Goal: Information Seeking & Learning: Find specific fact

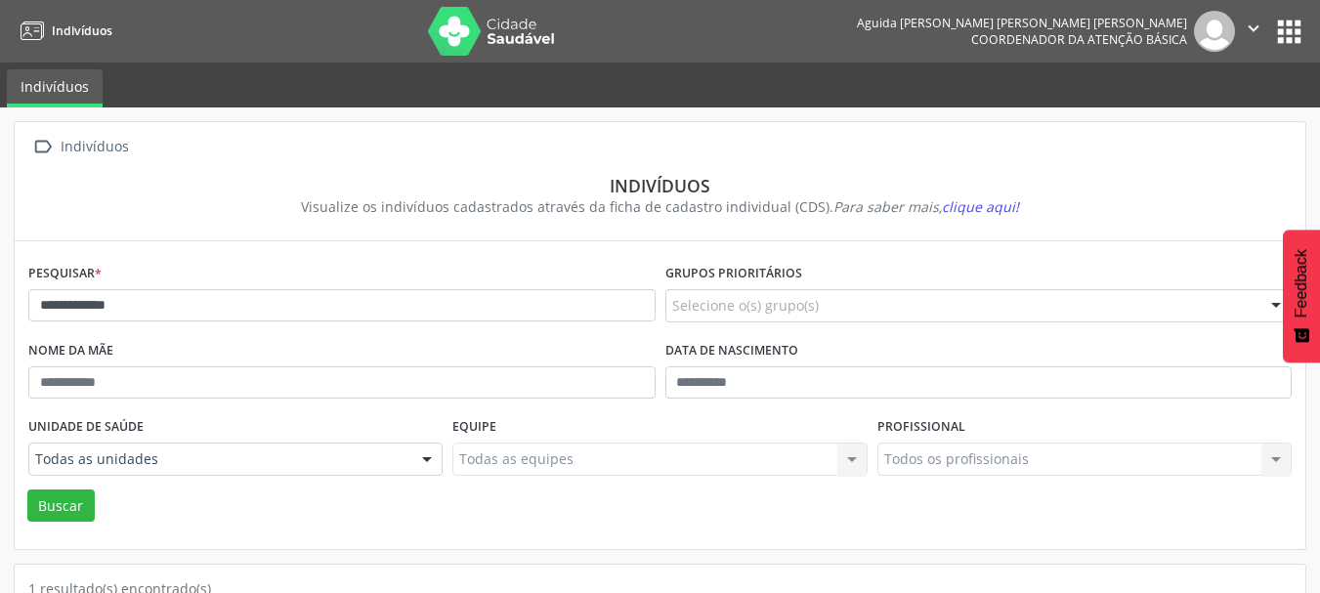
scroll to position [204, 0]
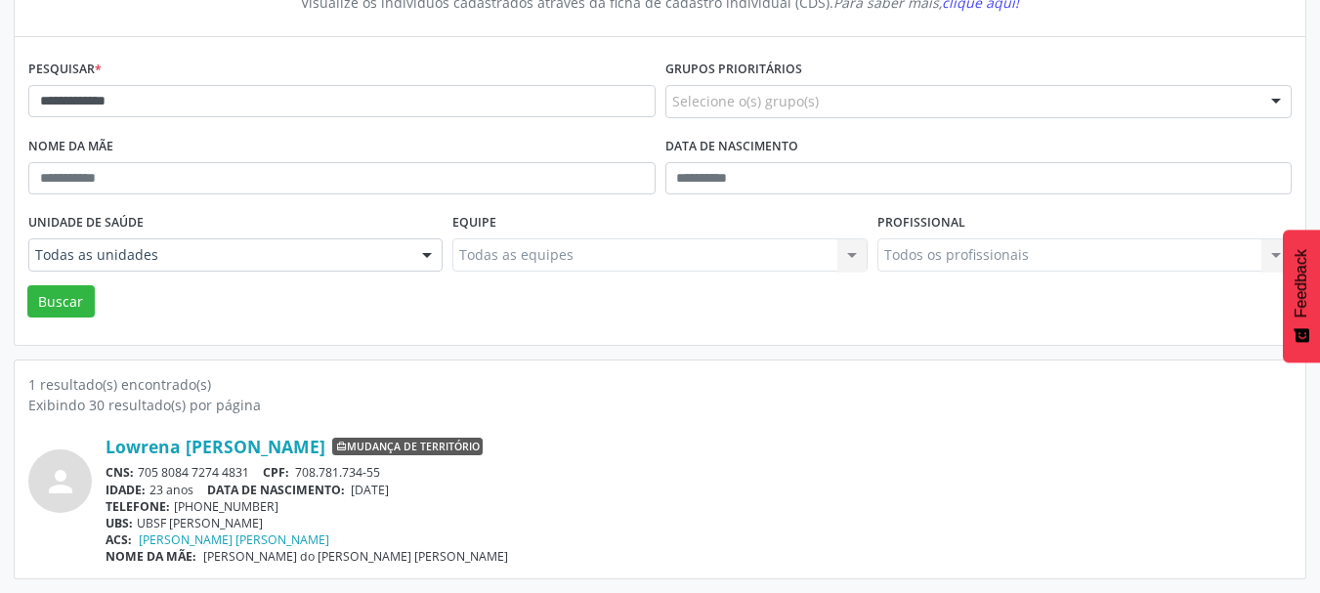
click at [0, 86] on div "**********" at bounding box center [660, 248] width 1320 height 690
click at [27, 285] on button "Buscar" at bounding box center [60, 301] width 67 height 33
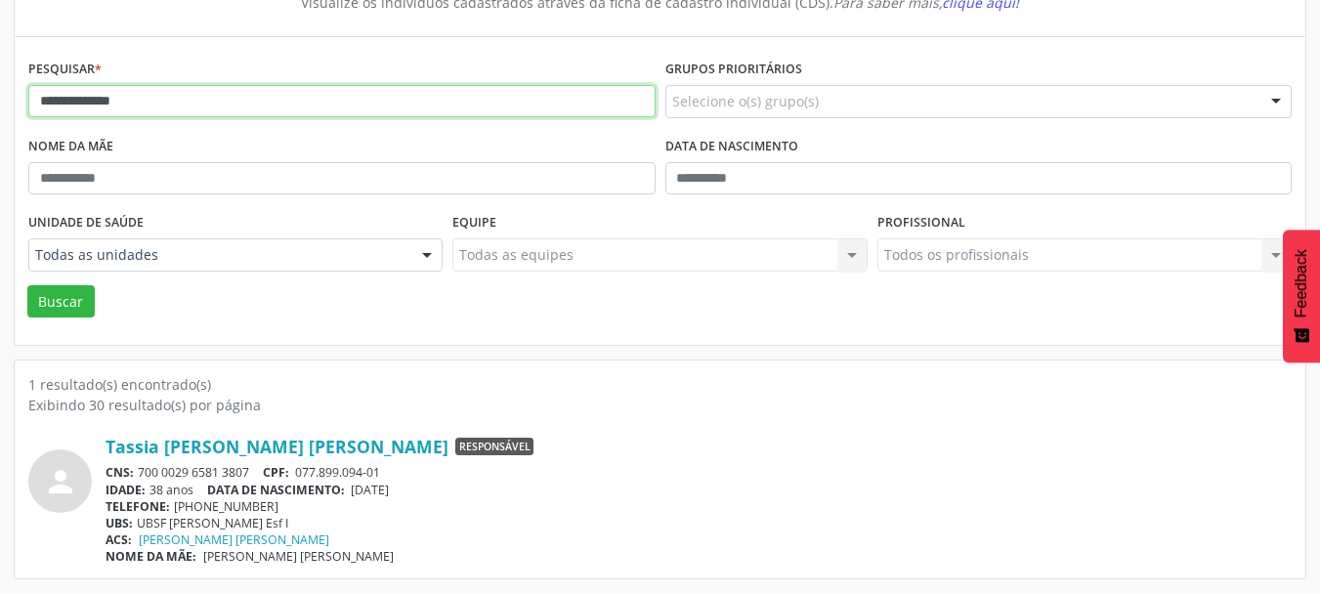
drag, startPoint x: 155, startPoint y: 100, endPoint x: 17, endPoint y: 123, distance: 140.8
click at [17, 123] on div "**********" at bounding box center [660, 191] width 1291 height 308
type input "******"
click at [27, 285] on button "Buscar" at bounding box center [60, 301] width 67 height 33
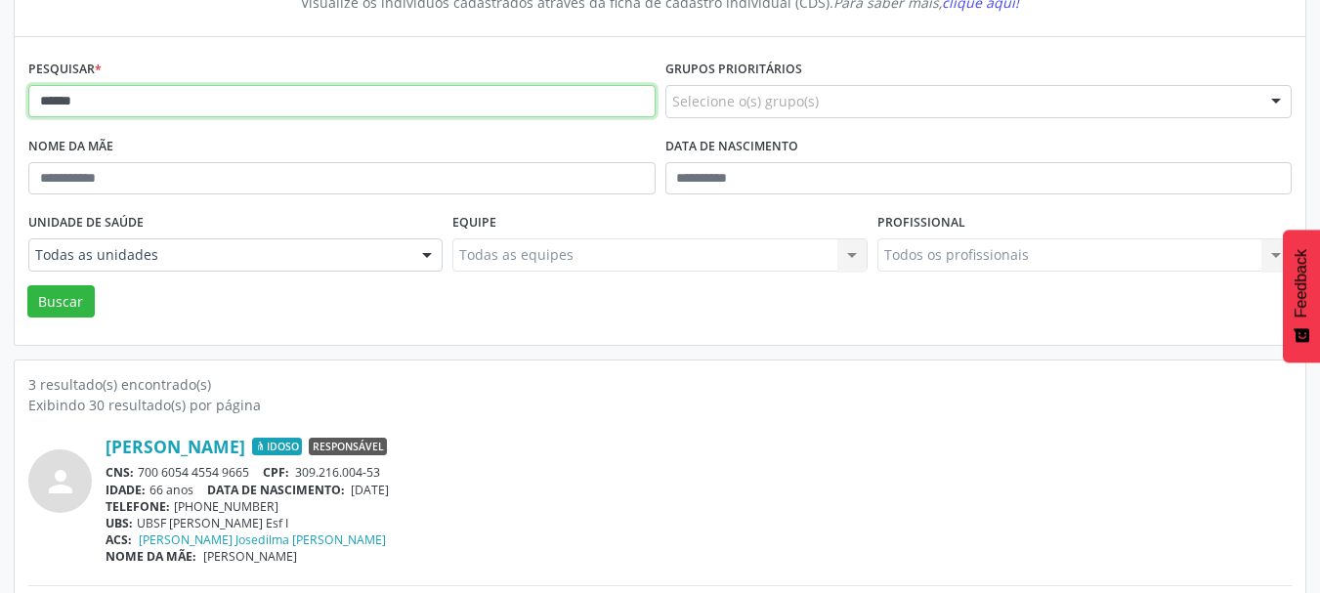
drag, startPoint x: 106, startPoint y: 104, endPoint x: 1, endPoint y: 86, distance: 106.1
click at [1, 86] on div " Indivíduos Indivíduos Visualize os indivíduos cadastrados através da ficha de…" at bounding box center [660, 419] width 1320 height 1033
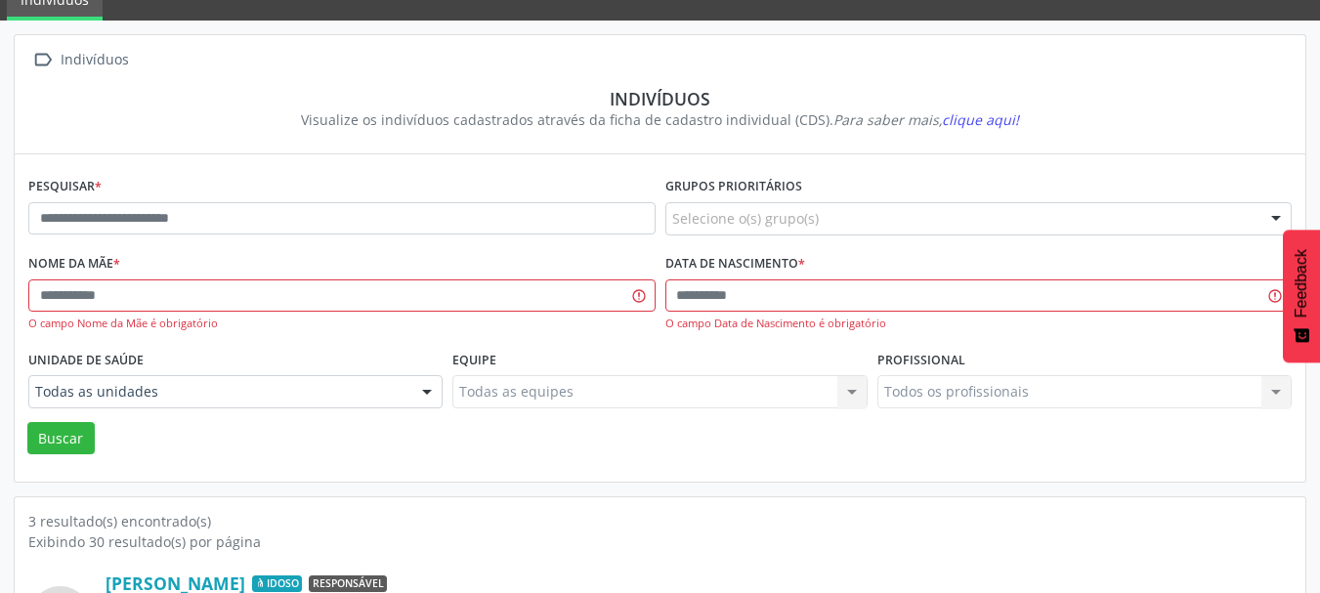
scroll to position [0, 0]
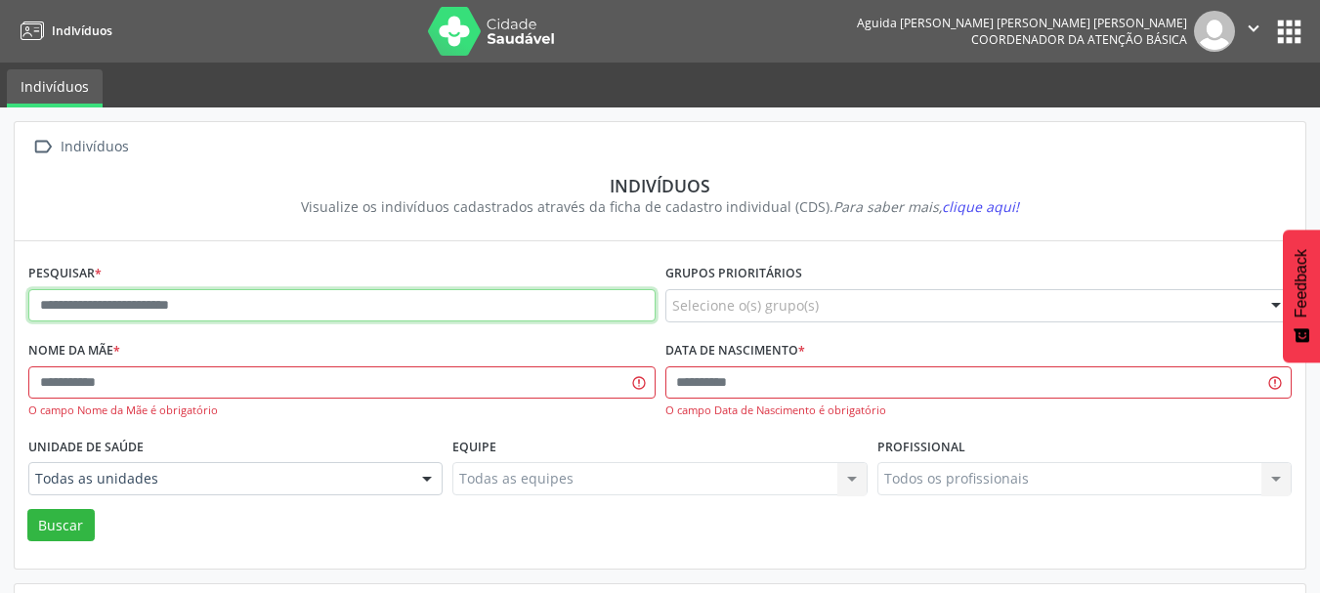
click at [206, 315] on input "text" at bounding box center [341, 305] width 627 height 33
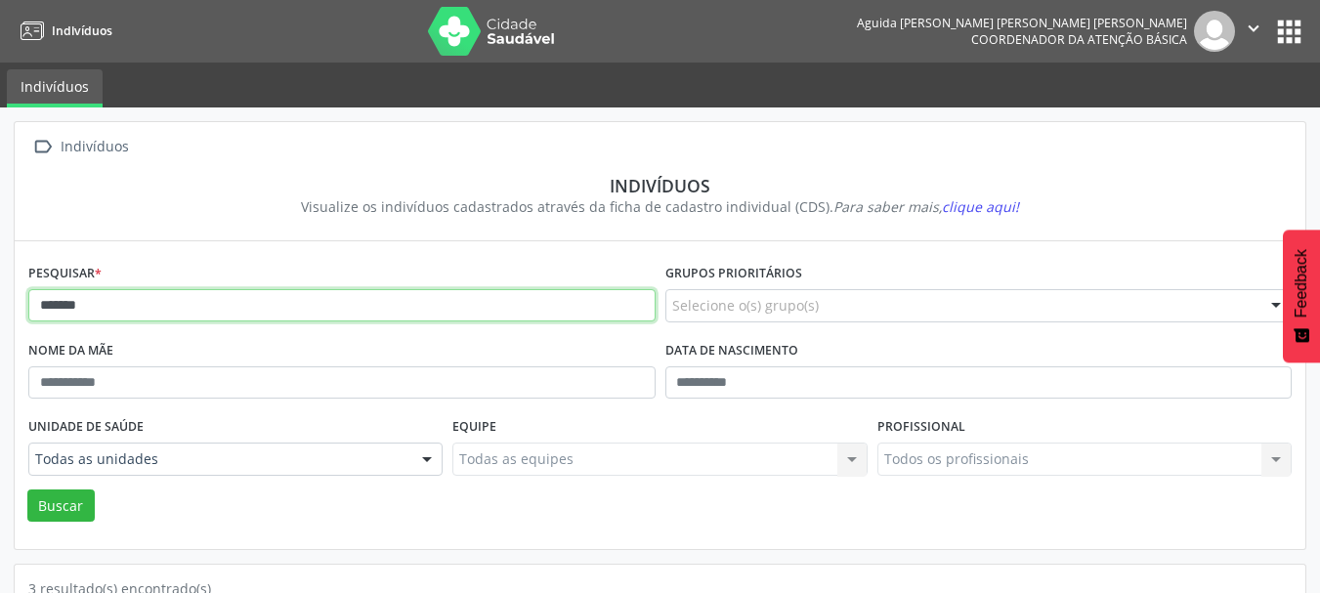
click at [27, 490] on button "Buscar" at bounding box center [60, 506] width 67 height 33
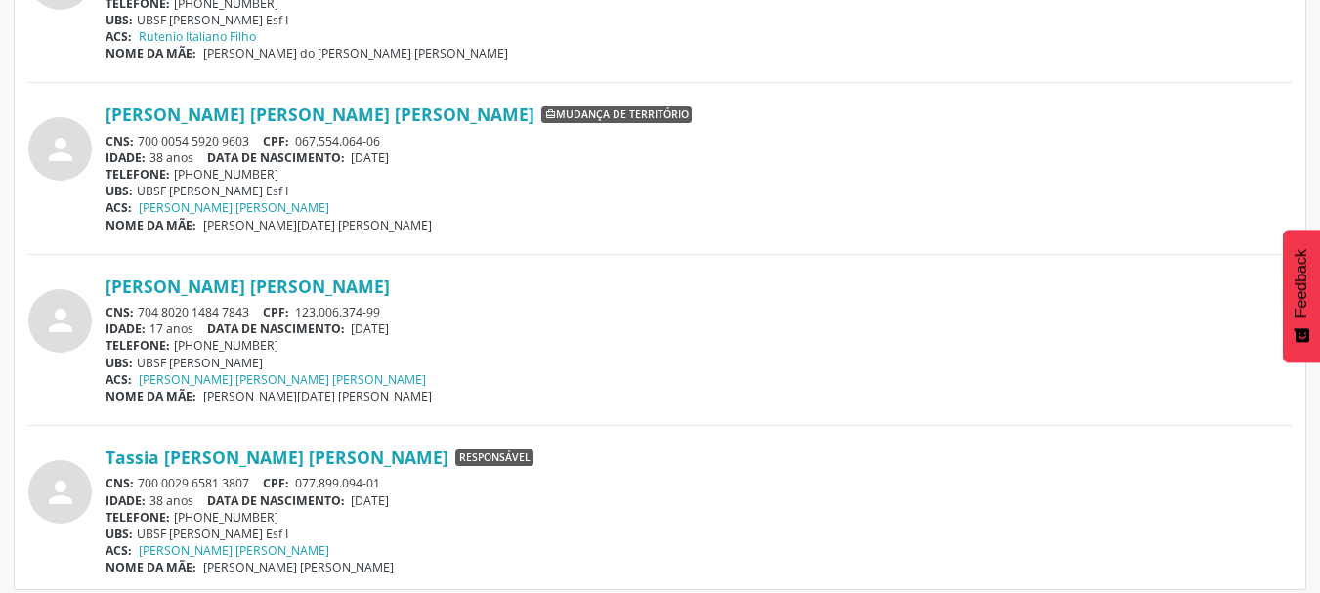
scroll to position [718, 0]
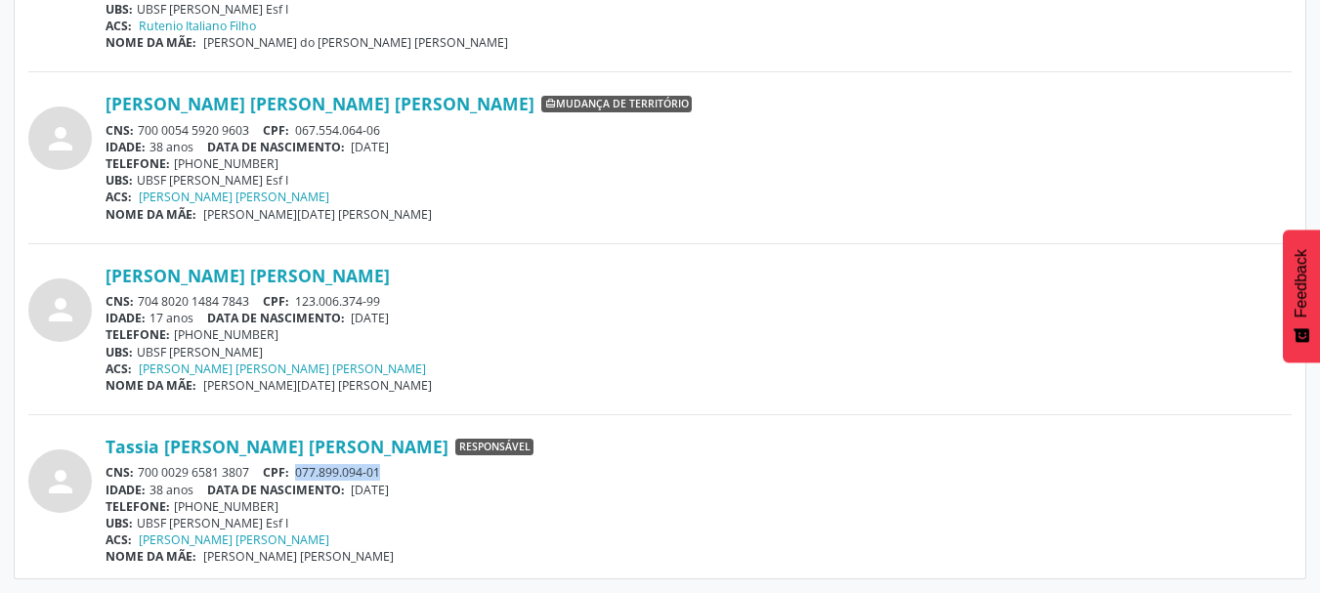
drag, startPoint x: 392, startPoint y: 476, endPoint x: 302, endPoint y: 471, distance: 90.1
click at [302, 471] on div "CNS: 700 0029 6581 3807 CPF: 077.899.094-01" at bounding box center [699, 472] width 1187 height 17
copy span "077.899.094-01"
click at [427, 483] on div "IDADE: 38 anos DATA [PERSON_NAME]: [DEMOGRAPHIC_DATA]" at bounding box center [699, 490] width 1187 height 17
drag, startPoint x: 427, startPoint y: 483, endPoint x: 380, endPoint y: 493, distance: 47.9
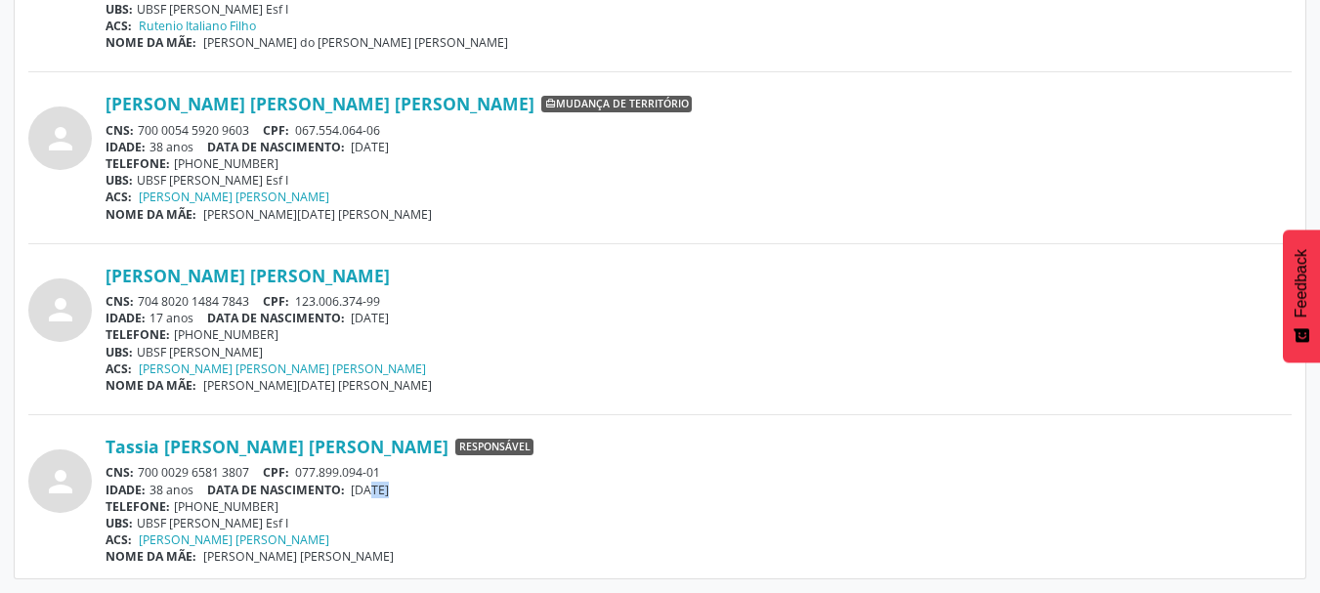
click at [381, 493] on div "IDADE: 38 anos DATA [PERSON_NAME]: [DEMOGRAPHIC_DATA]" at bounding box center [699, 490] width 1187 height 17
click at [359, 493] on span "[DATE]" at bounding box center [370, 490] width 38 height 17
click at [441, 494] on div "IDADE: 38 anos DATA [PERSON_NAME]: [DEMOGRAPHIC_DATA]" at bounding box center [699, 490] width 1187 height 17
click at [389, 491] on span "[DATE]" at bounding box center [370, 490] width 38 height 17
drag, startPoint x: 397, startPoint y: 489, endPoint x: 366, endPoint y: 492, distance: 31.4
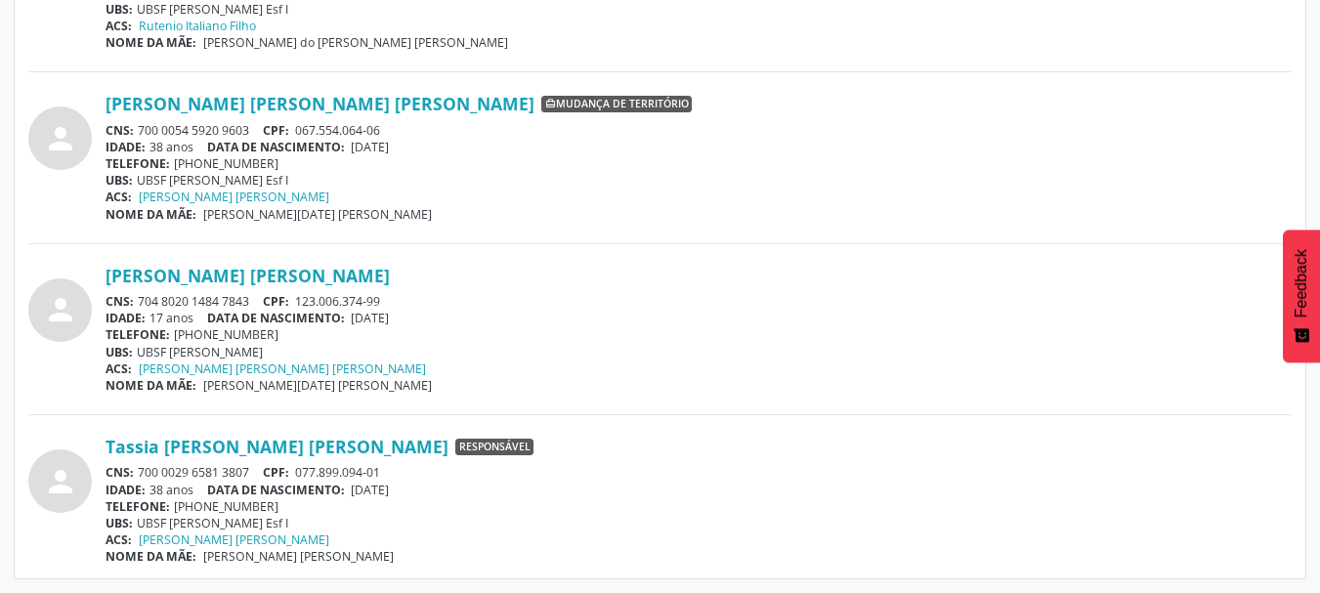
click at [372, 491] on span "[DATE]" at bounding box center [370, 490] width 38 height 17
click at [364, 492] on span "[DATE]" at bounding box center [370, 490] width 38 height 17
click at [458, 499] on div "TELEFONE: [PHONE_NUMBER]" at bounding box center [699, 506] width 1187 height 17
drag, startPoint x: 425, startPoint y: 487, endPoint x: 351, endPoint y: 498, distance: 75.1
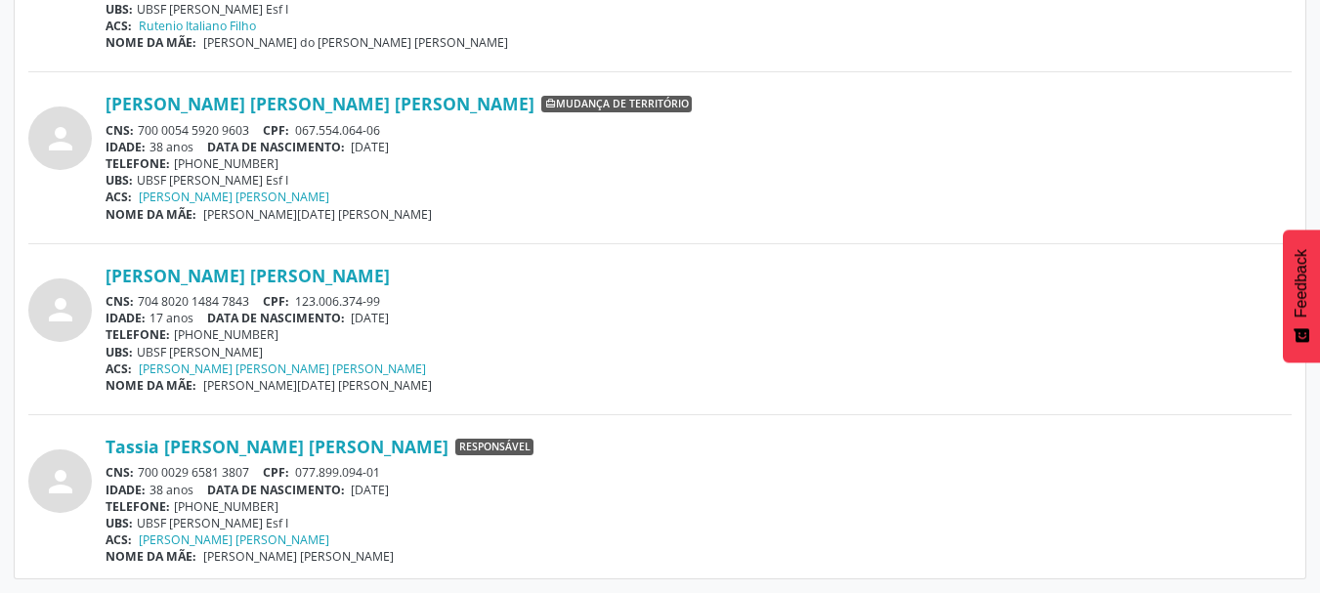
click at [355, 498] on div "Tassia [PERSON_NAME] [PERSON_NAME] Responsável CNS: 700 0029 6581 3807 CPF: 077…" at bounding box center [699, 500] width 1187 height 129
click at [422, 497] on div "IDADE: 38 anos DATA [PERSON_NAME]: [DEMOGRAPHIC_DATA]" at bounding box center [699, 490] width 1187 height 17
drag, startPoint x: 422, startPoint y: 488, endPoint x: 358, endPoint y: 486, distance: 64.5
click at [358, 486] on div "IDADE: 38 anos DATA [PERSON_NAME]: [DEMOGRAPHIC_DATA]" at bounding box center [699, 490] width 1187 height 17
copy span "[DATE]"
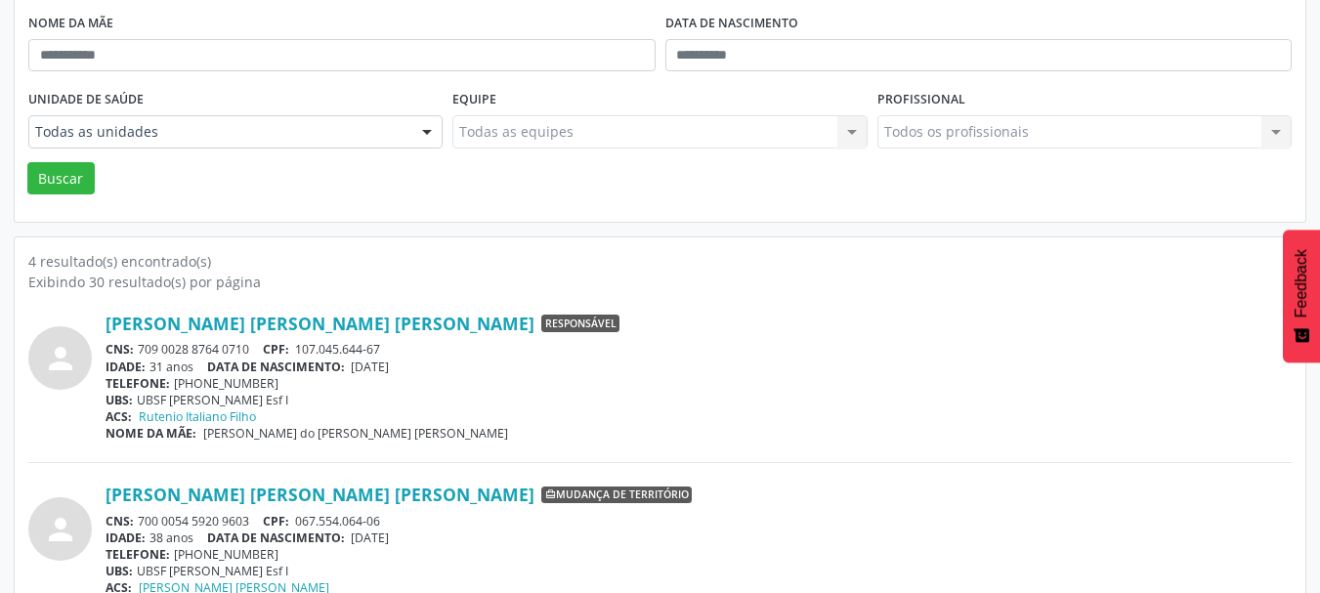
scroll to position [0, 0]
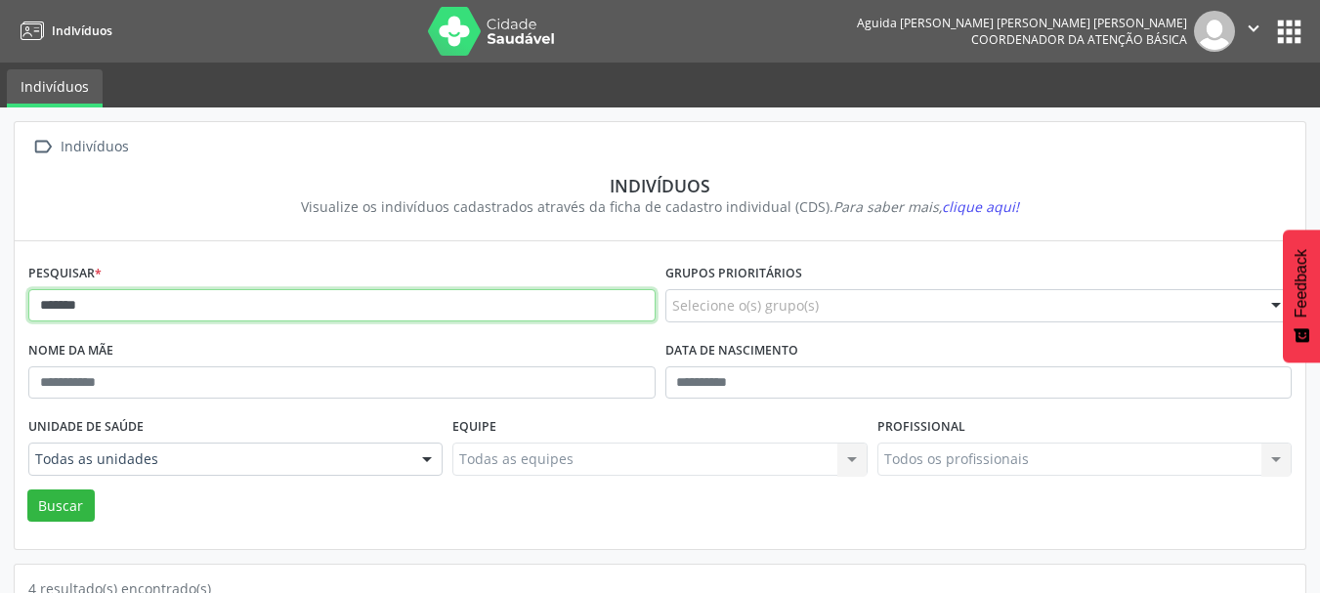
drag, startPoint x: 140, startPoint y: 303, endPoint x: 0, endPoint y: 296, distance: 139.9
click at [27, 490] on button "Buscar" at bounding box center [60, 506] width 67 height 33
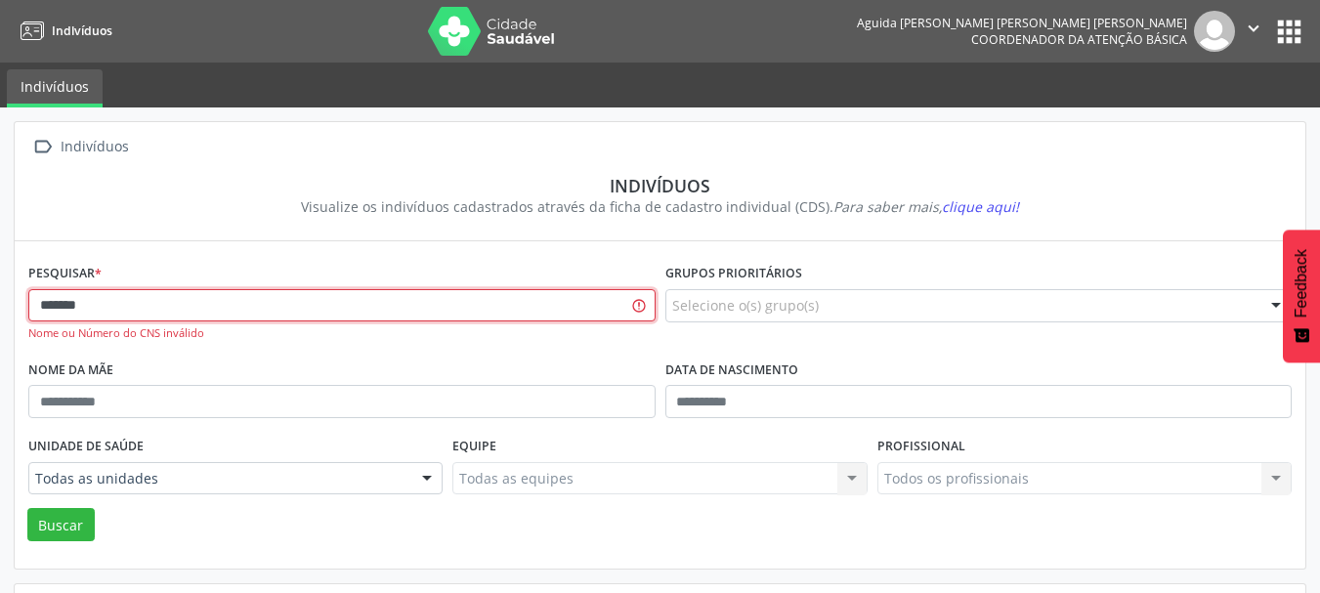
type input "*******"
click at [27, 508] on button "Buscar" at bounding box center [60, 524] width 67 height 33
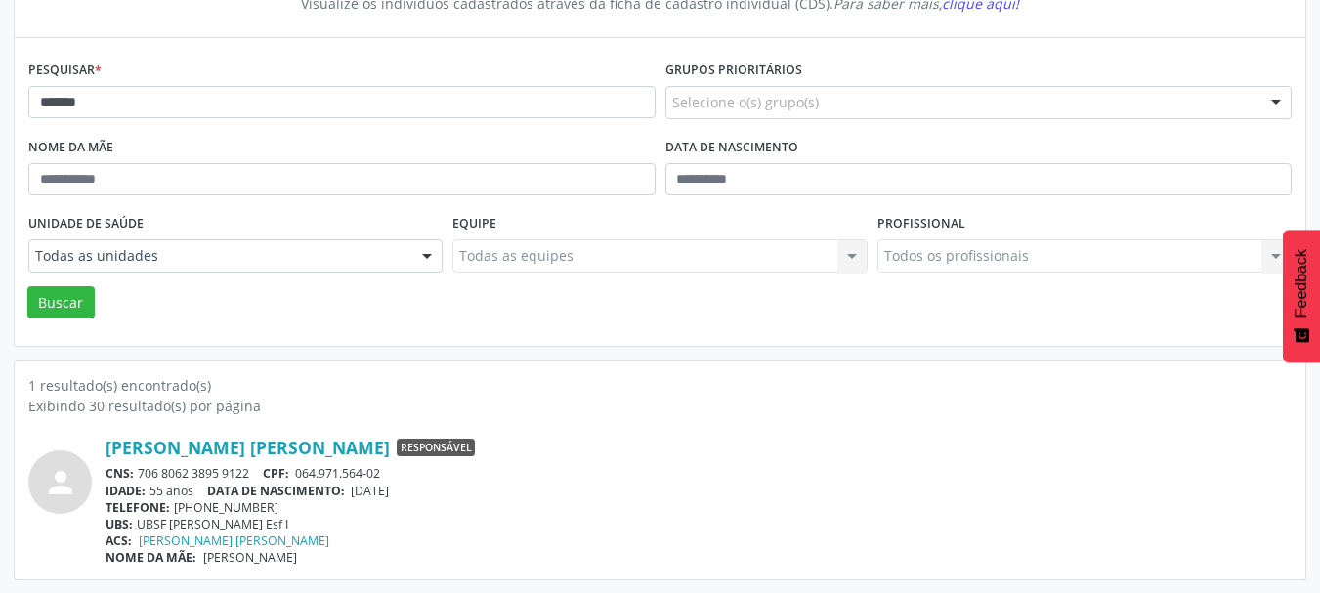
scroll to position [204, 0]
drag, startPoint x: 248, startPoint y: 474, endPoint x: 141, endPoint y: 474, distance: 107.5
click at [141, 474] on div "CNS: 706 8062 3895 9122 CPF: 064.971.564-02" at bounding box center [699, 472] width 1187 height 17
click at [249, 452] on link "[PERSON_NAME] [PERSON_NAME]" at bounding box center [248, 447] width 284 height 22
